Goal: Find specific page/section: Find specific page/section

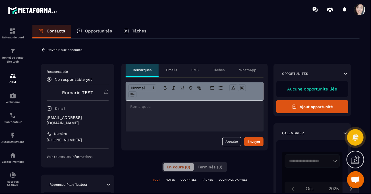
click at [106, 91] on icon at bounding box center [105, 91] width 5 height 5
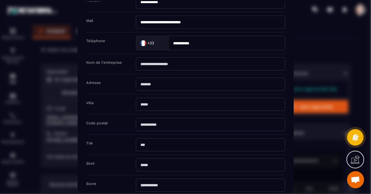
scroll to position [94, 0]
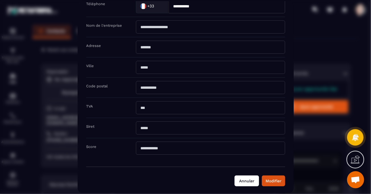
click at [248, 178] on button "Annuler" at bounding box center [246, 180] width 24 height 11
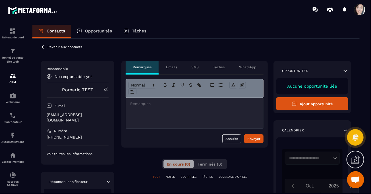
scroll to position [0, 0]
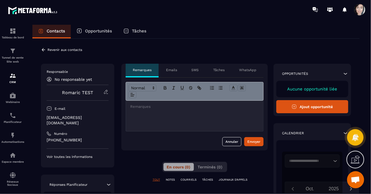
click at [67, 49] on p "Revenir aux contacts" at bounding box center [64, 50] width 35 height 4
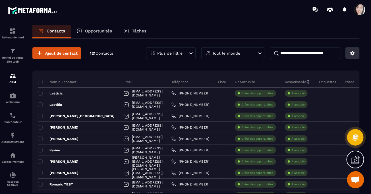
click at [353, 52] on icon at bounding box center [352, 53] width 4 height 4
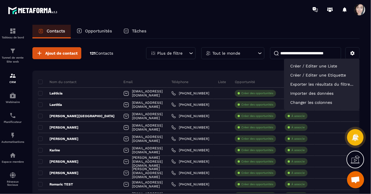
click at [235, 20] on section "Tableau de bord Tunnel de vente Site web CRM Webinaire Planificateur Automatisa…" at bounding box center [185, 114] width 371 height 191
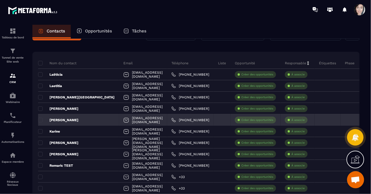
scroll to position [28, 0]
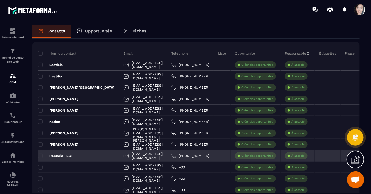
drag, startPoint x: 117, startPoint y: 155, endPoint x: 107, endPoint y: 155, distance: 10.0
click at [119, 155] on div "[EMAIL_ADDRESS][DOMAIN_NAME]" at bounding box center [143, 155] width 48 height 11
click at [44, 156] on p "Romaric TEST" at bounding box center [55, 155] width 35 height 5
